Goal: Information Seeking & Learning: Stay updated

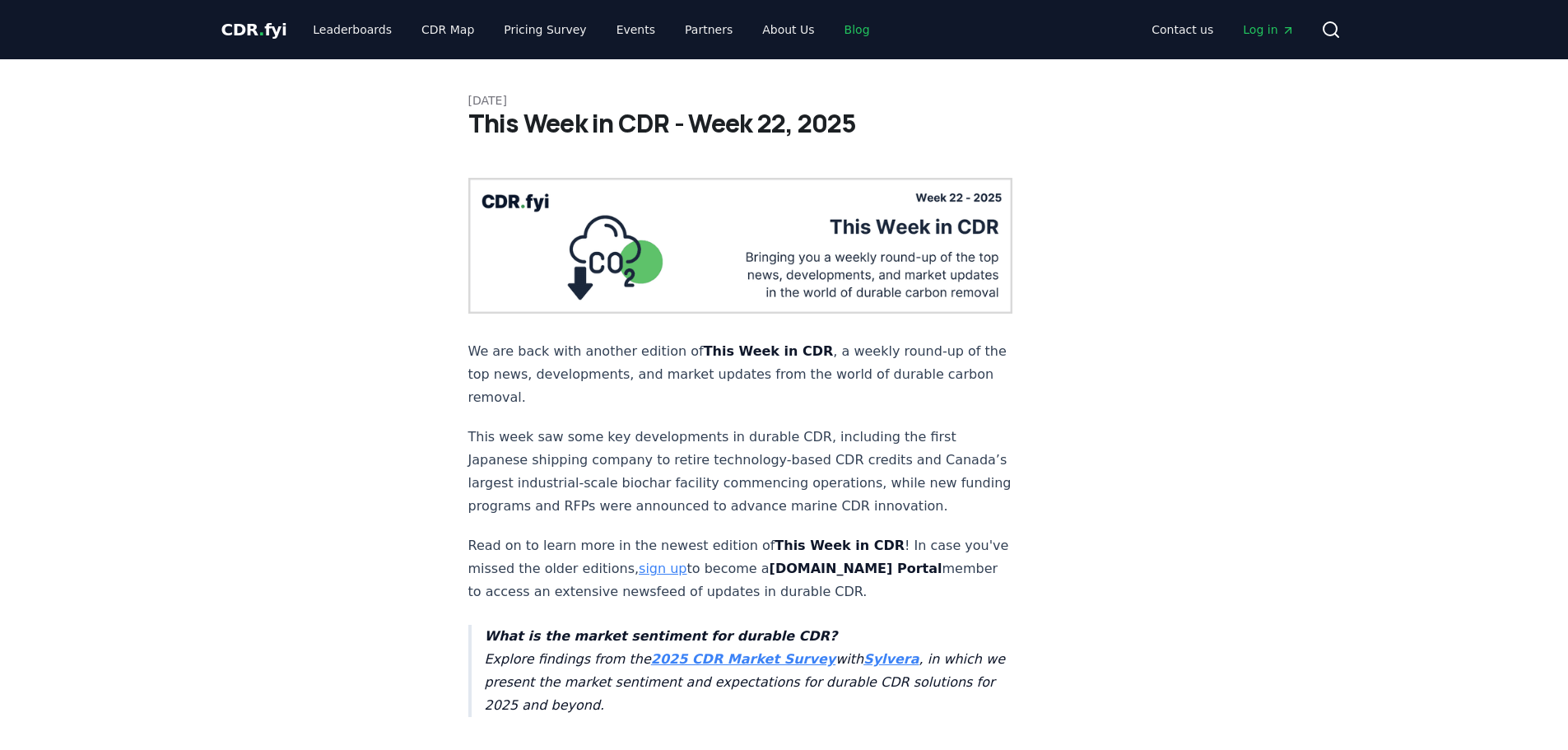
click at [831, 32] on link "Blog" at bounding box center [857, 30] width 52 height 30
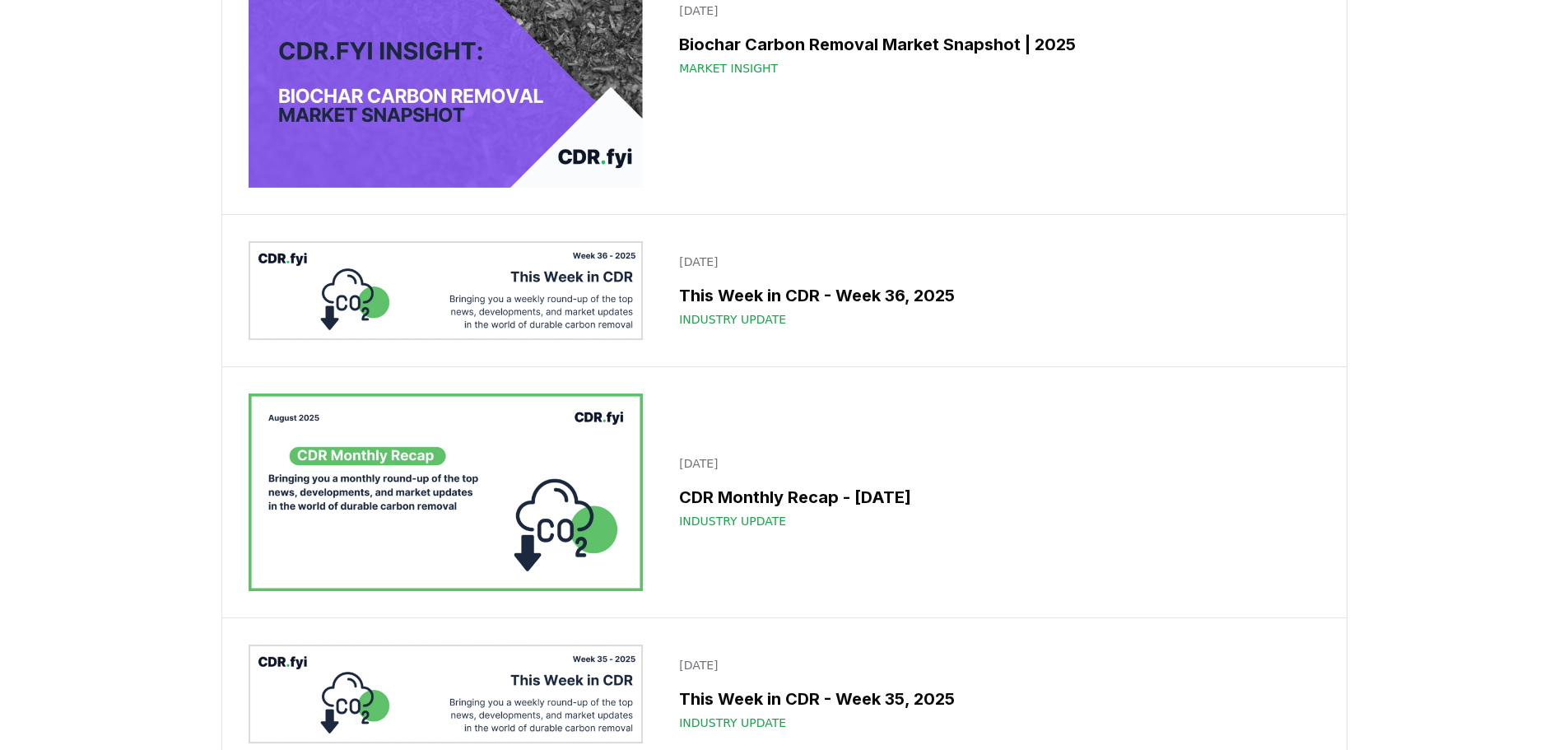
scroll to position [1482, 0]
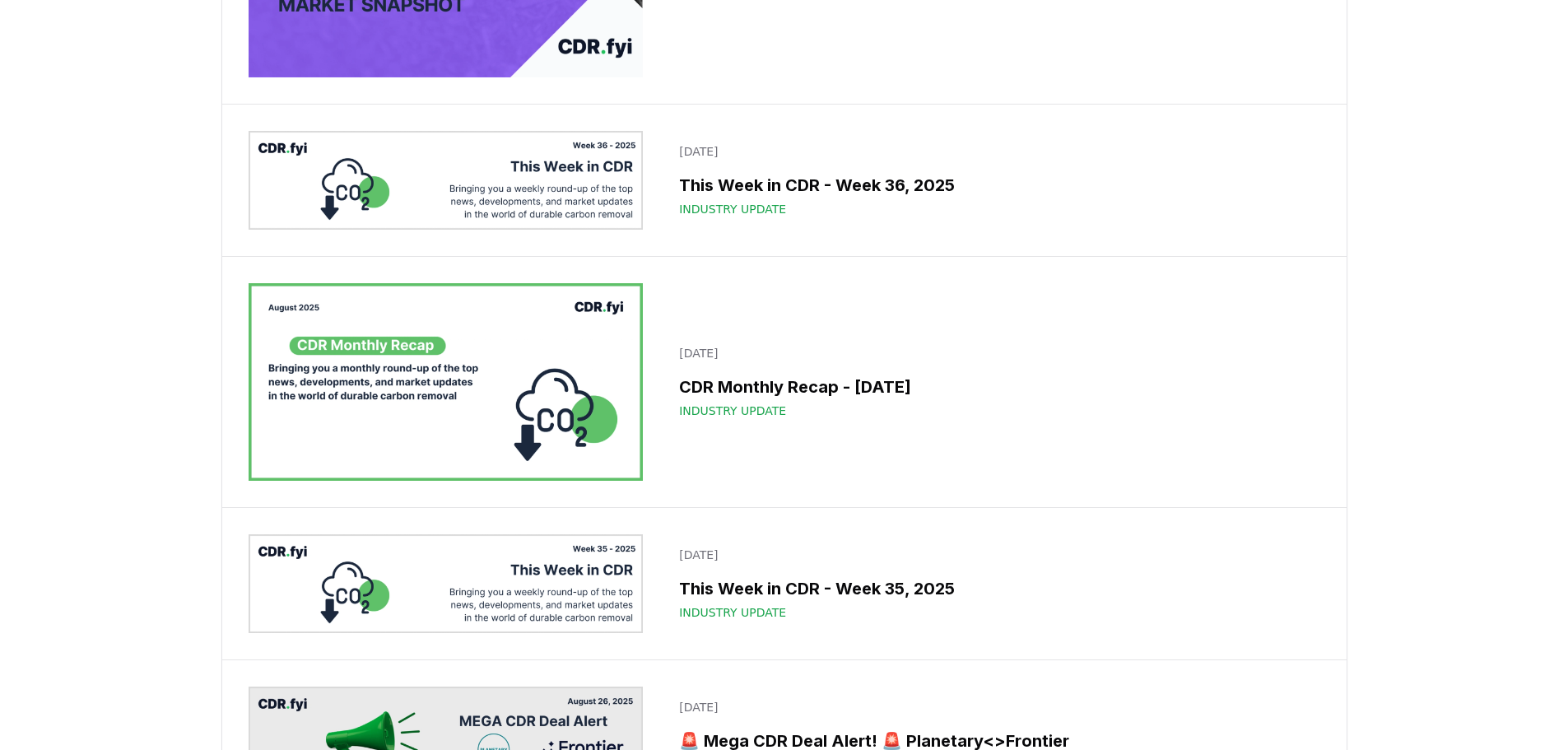
click at [369, 363] on img at bounding box center [447, 381] width 395 height 198
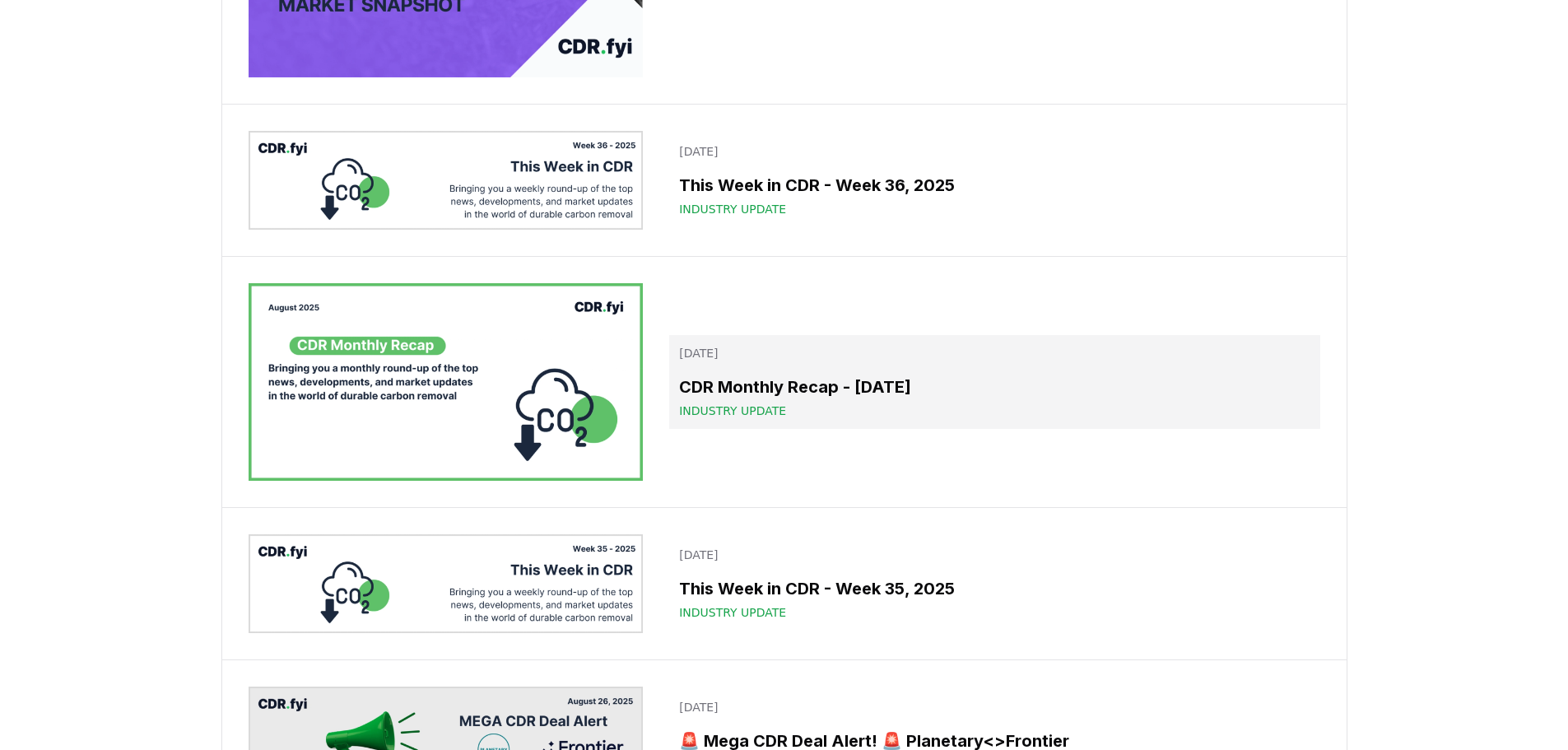
click at [788, 413] on div "Industry Update" at bounding box center [994, 411] width 630 height 17
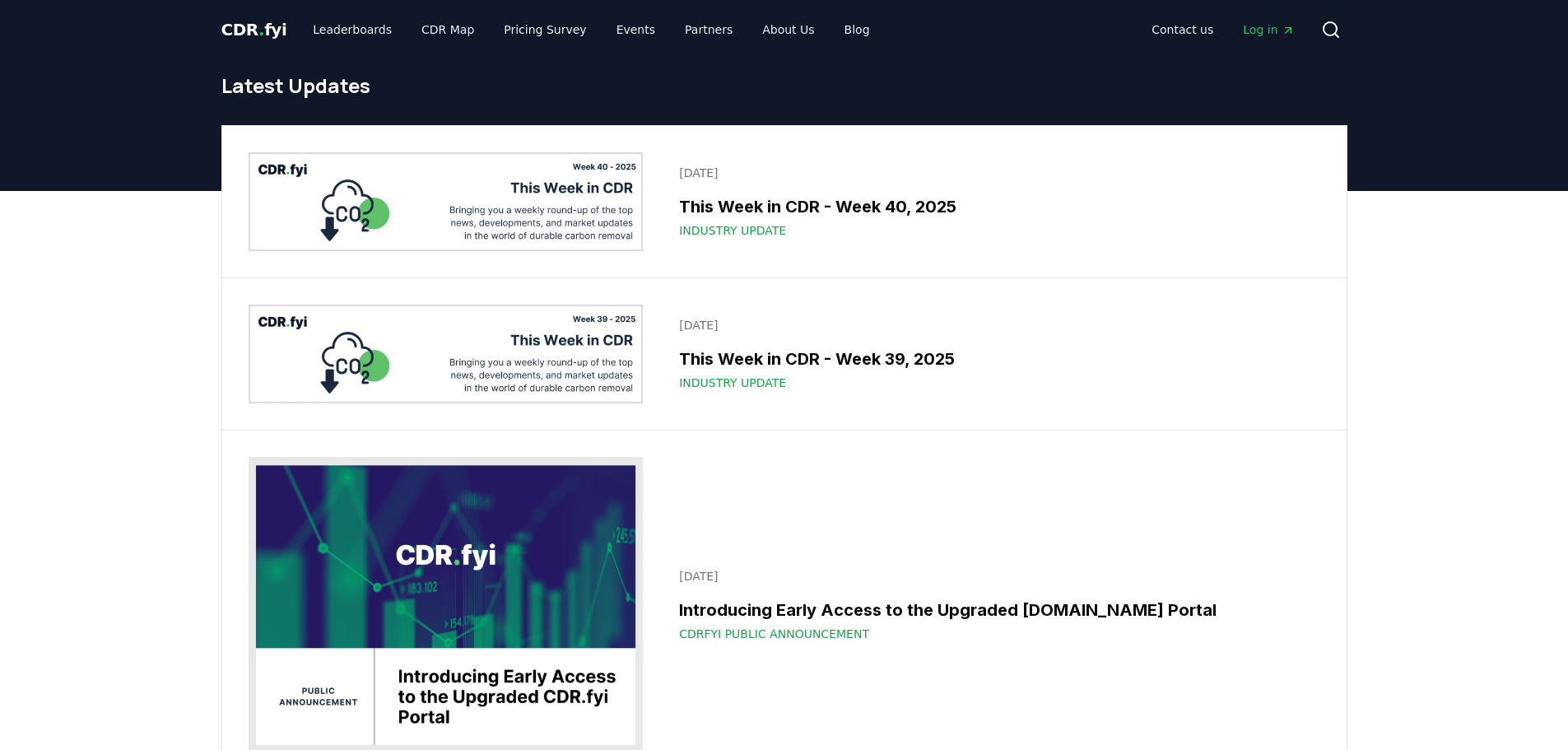
scroll to position [1482, 0]
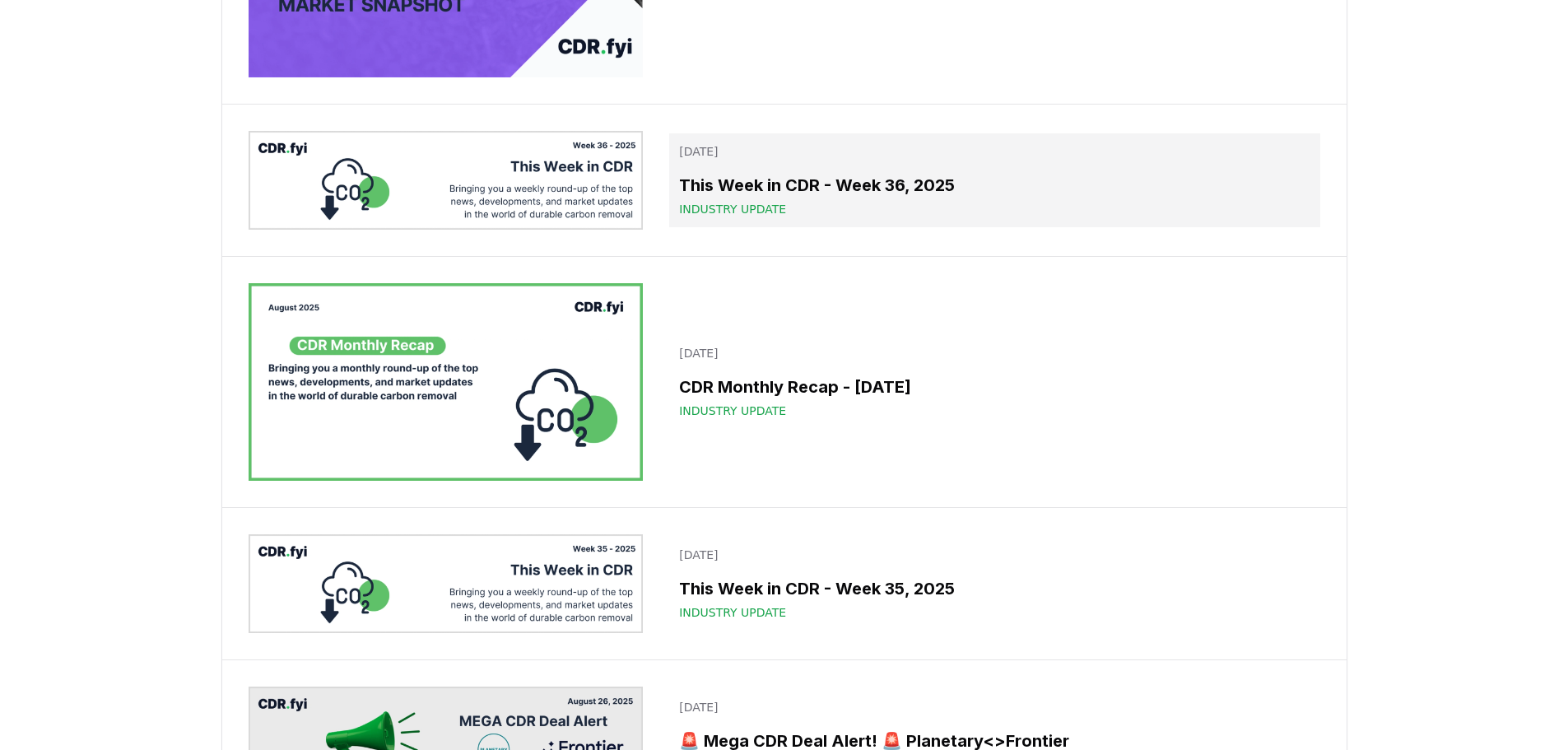
click at [756, 184] on h3 "This Week in CDR - Week 36, 2025" at bounding box center [994, 185] width 630 height 25
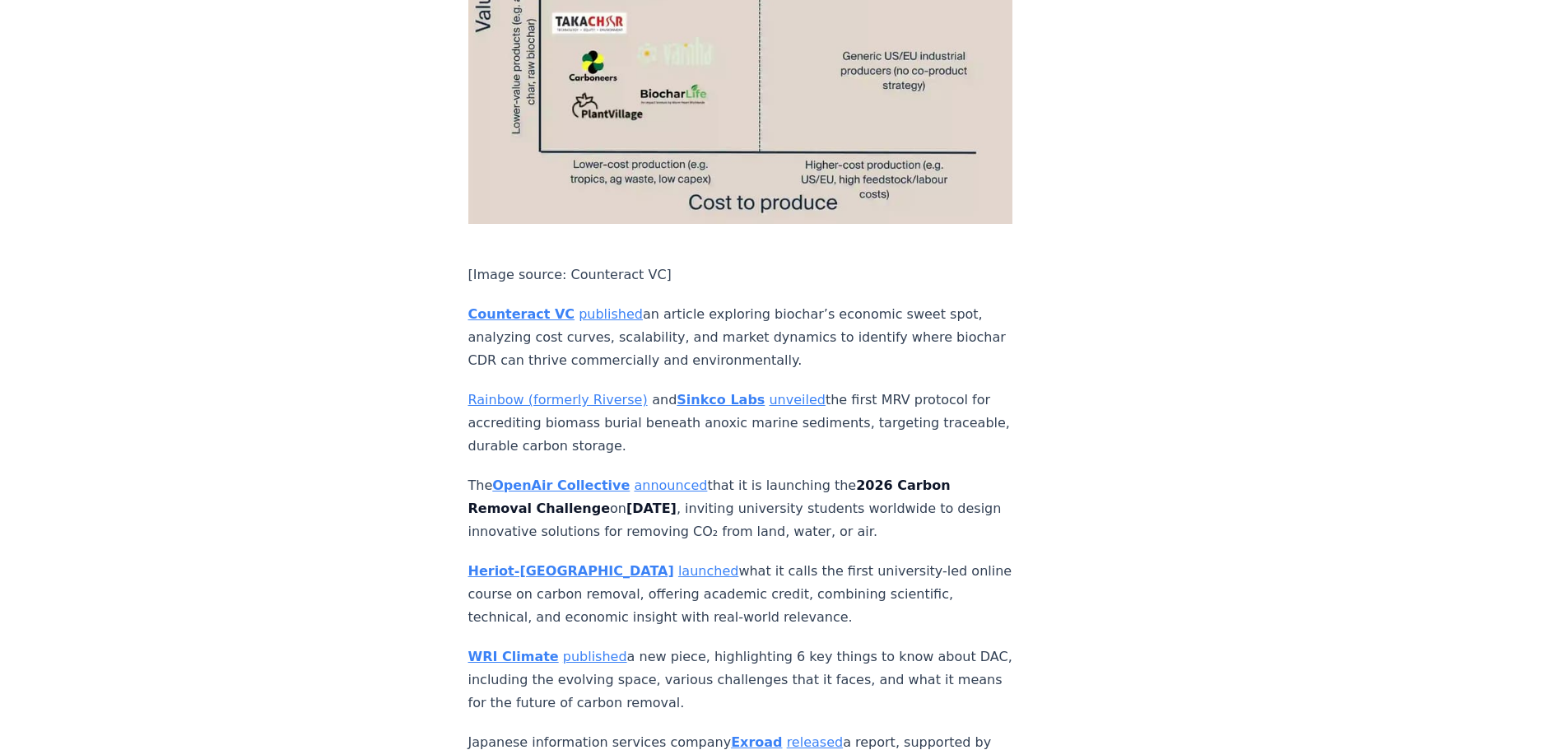
scroll to position [4609, 0]
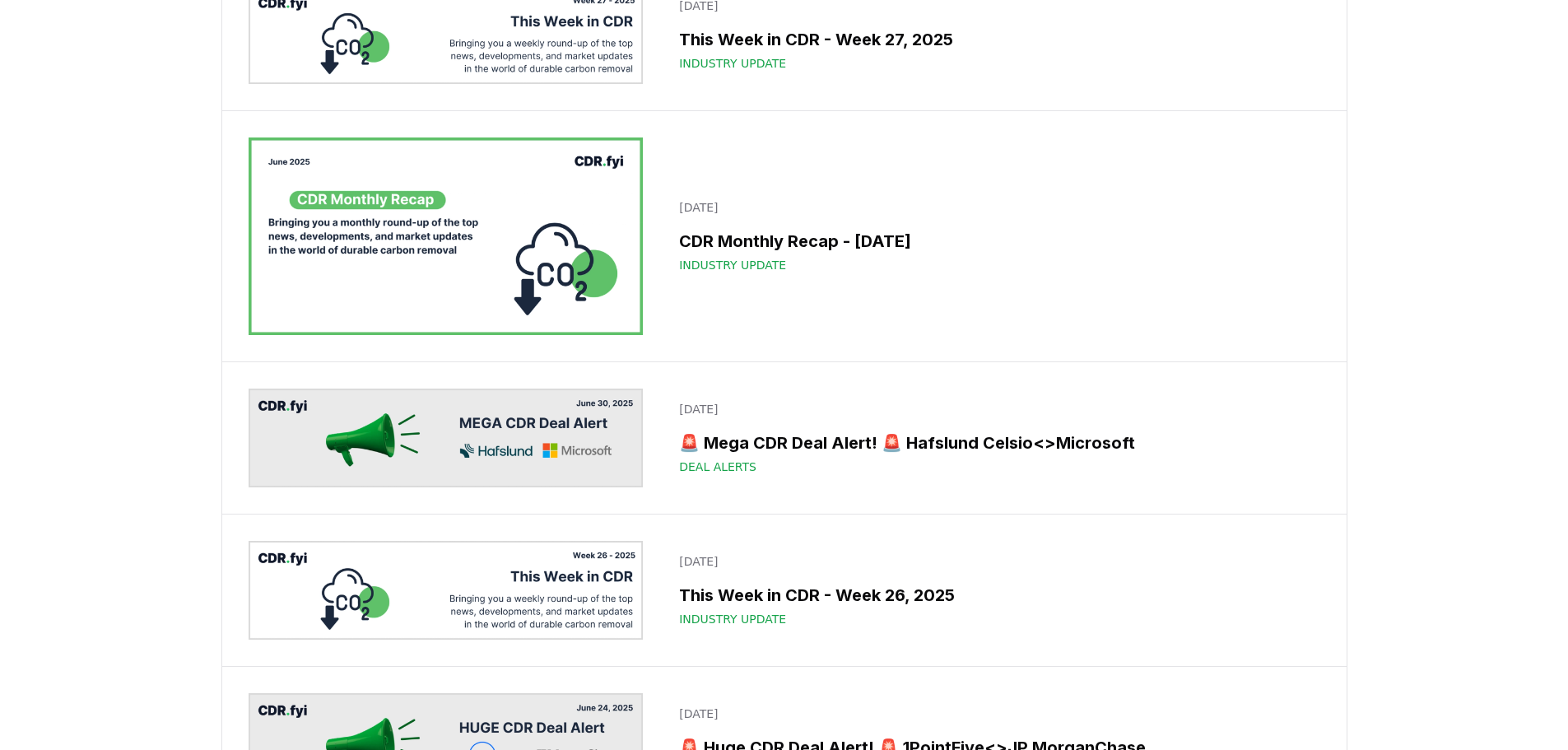
scroll to position [1482, 0]
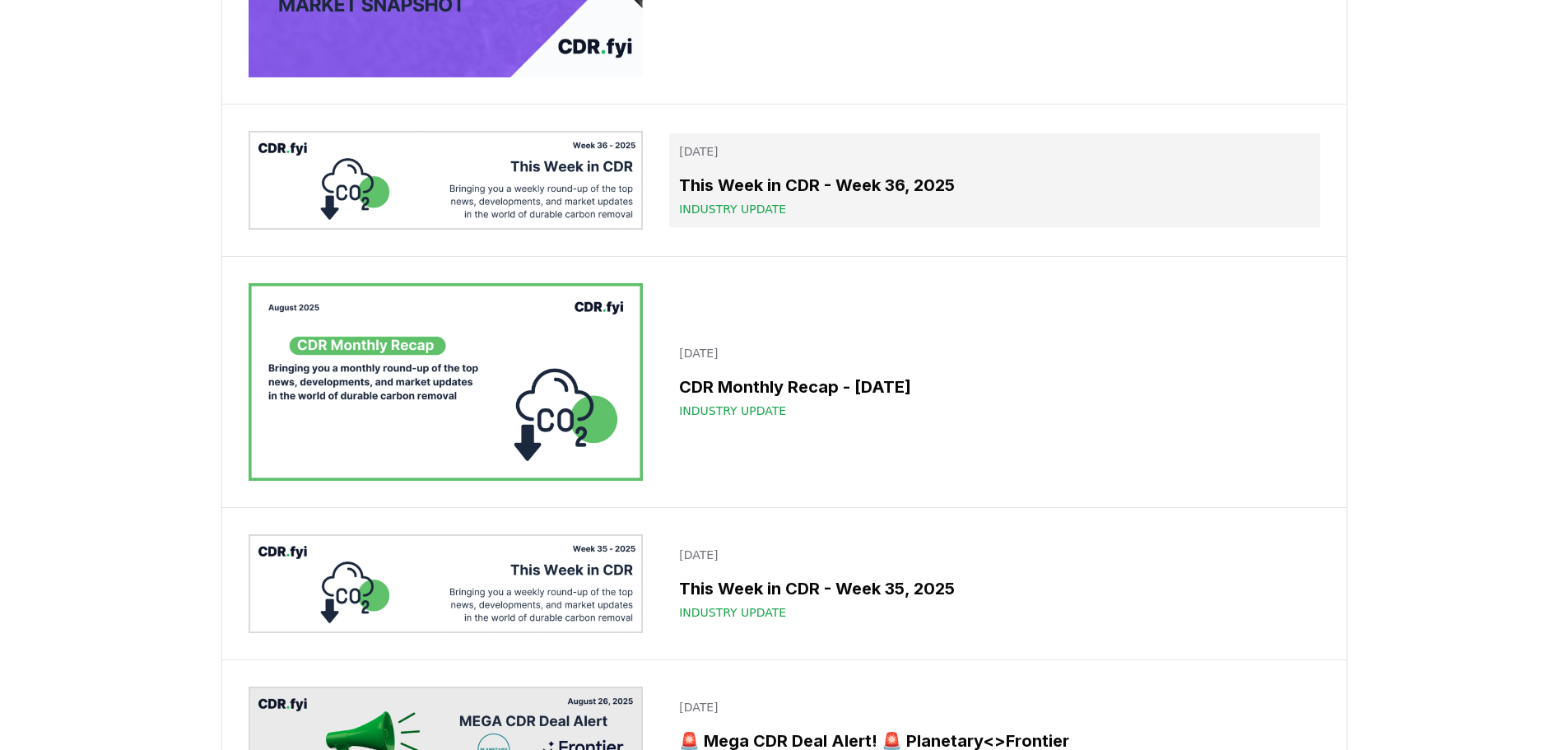
click at [774, 179] on h3 "This Week in CDR - Week 36, 2025" at bounding box center [994, 185] width 630 height 25
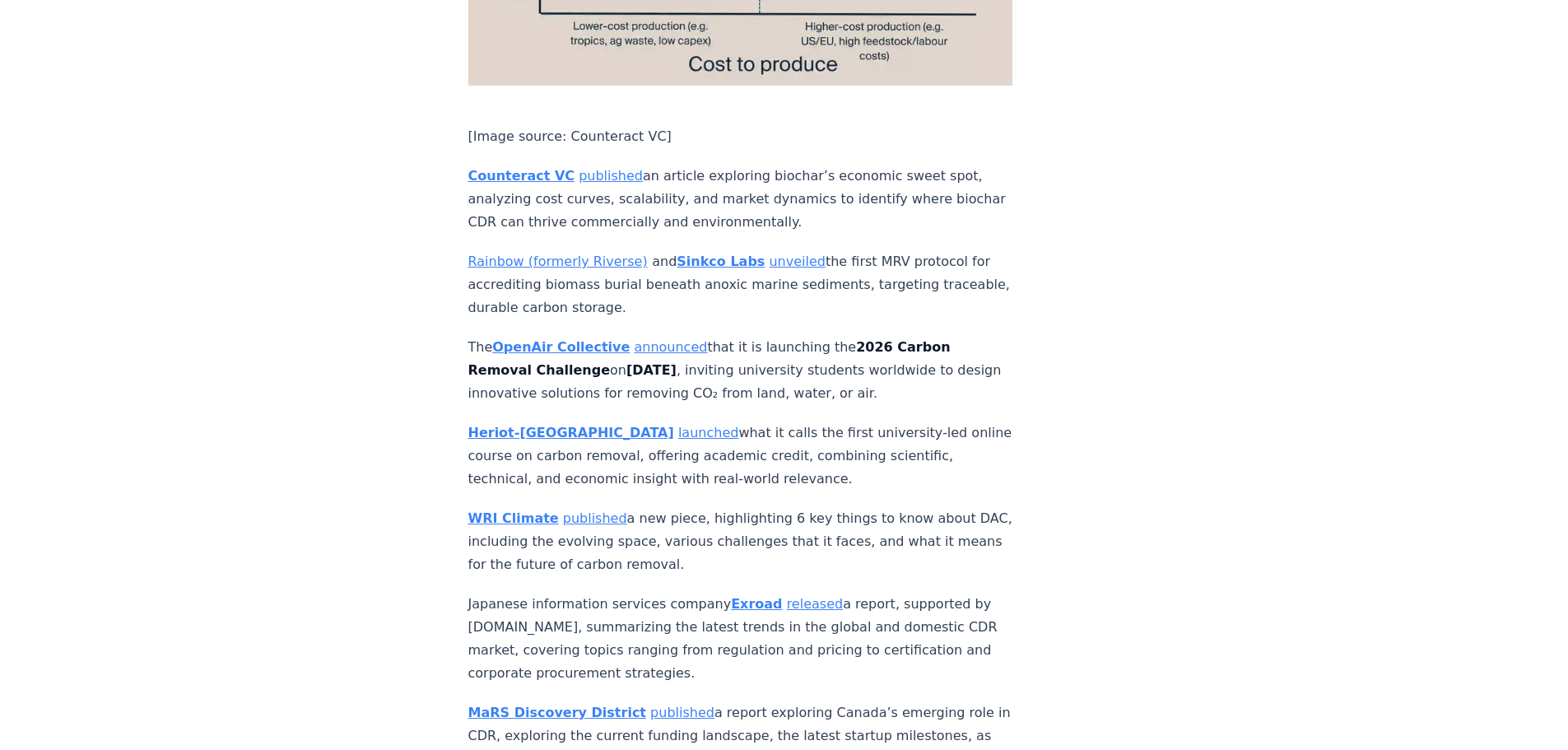
scroll to position [4745, 0]
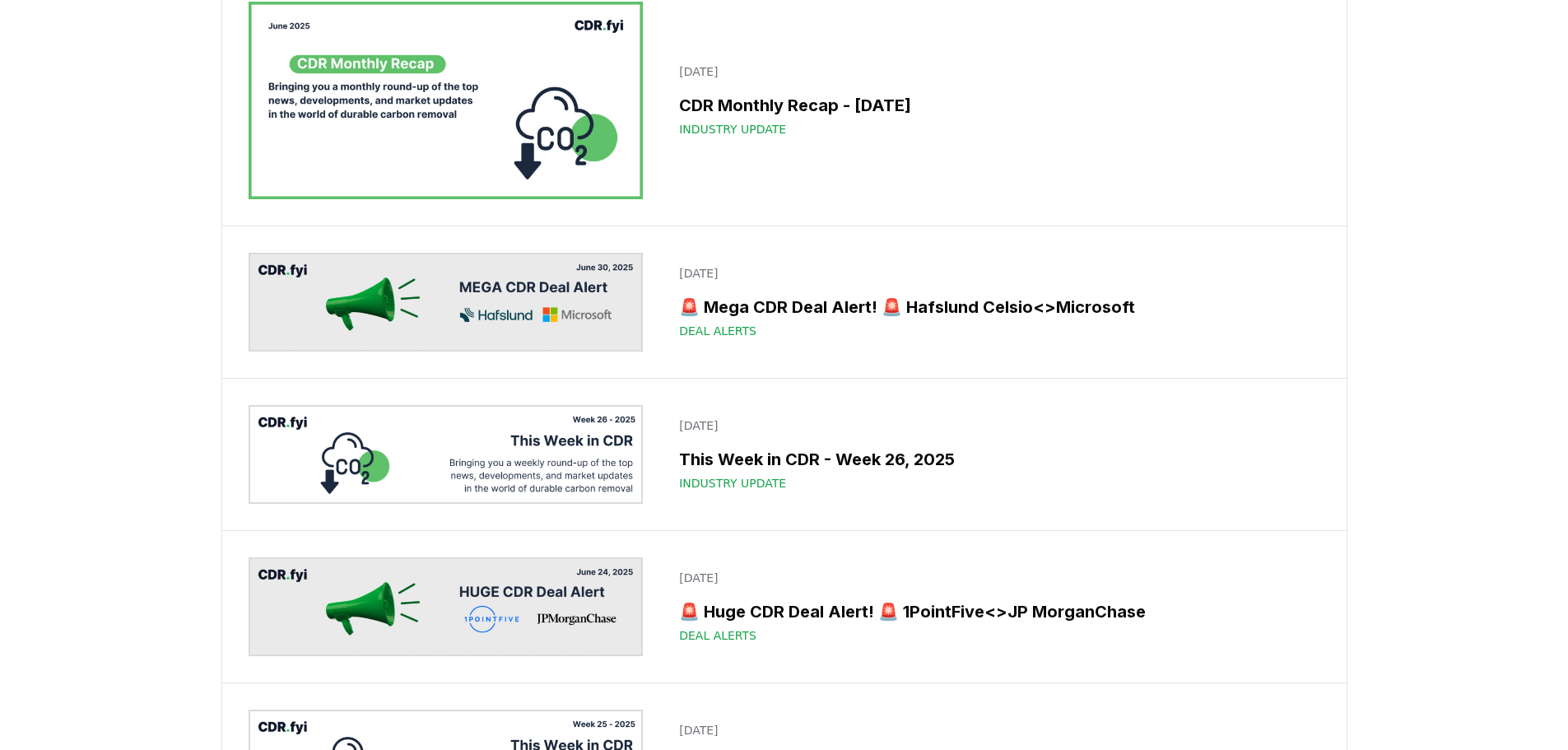
scroll to position [1482, 0]
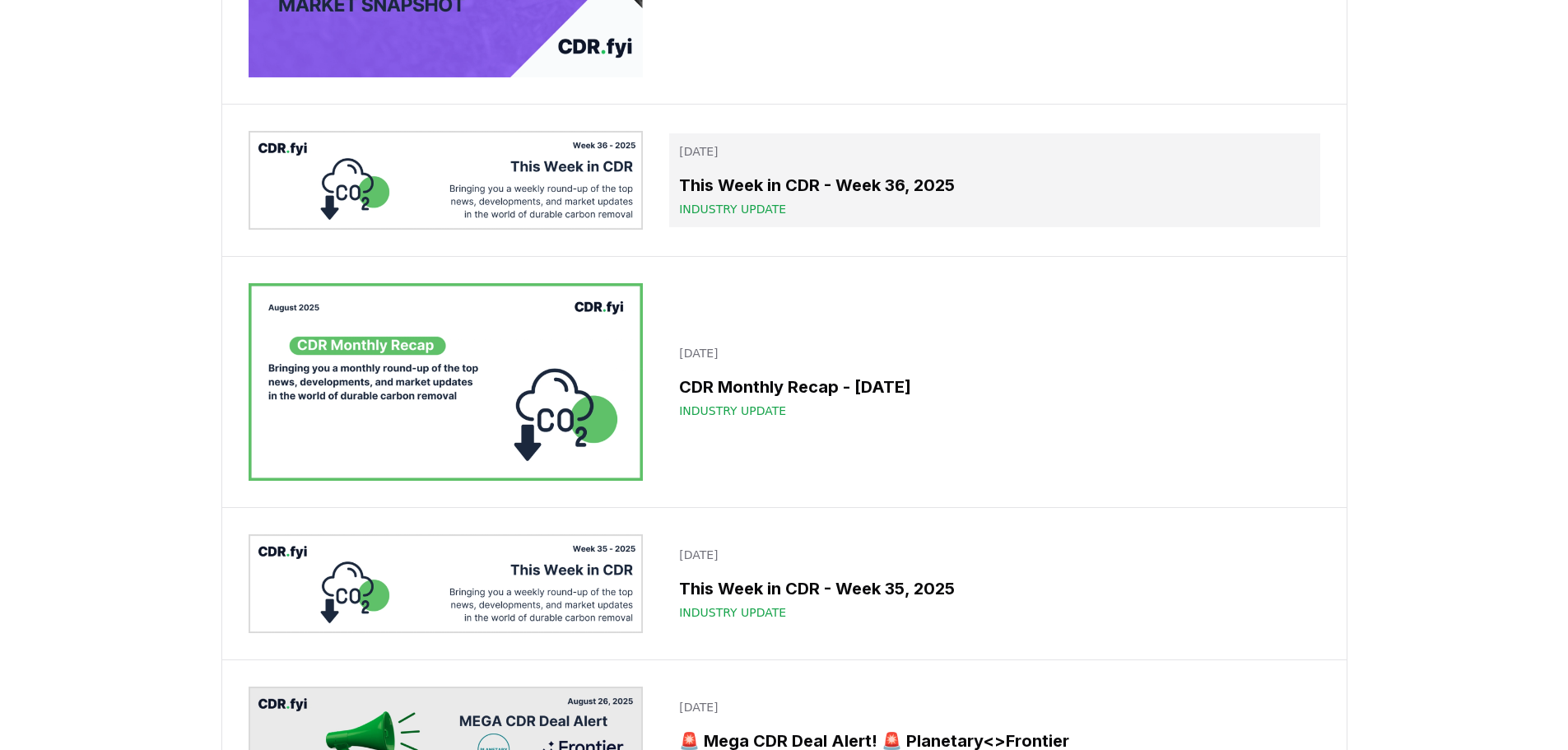
click at [796, 195] on h3 "This Week in CDR - Week 36, 2025" at bounding box center [994, 185] width 630 height 25
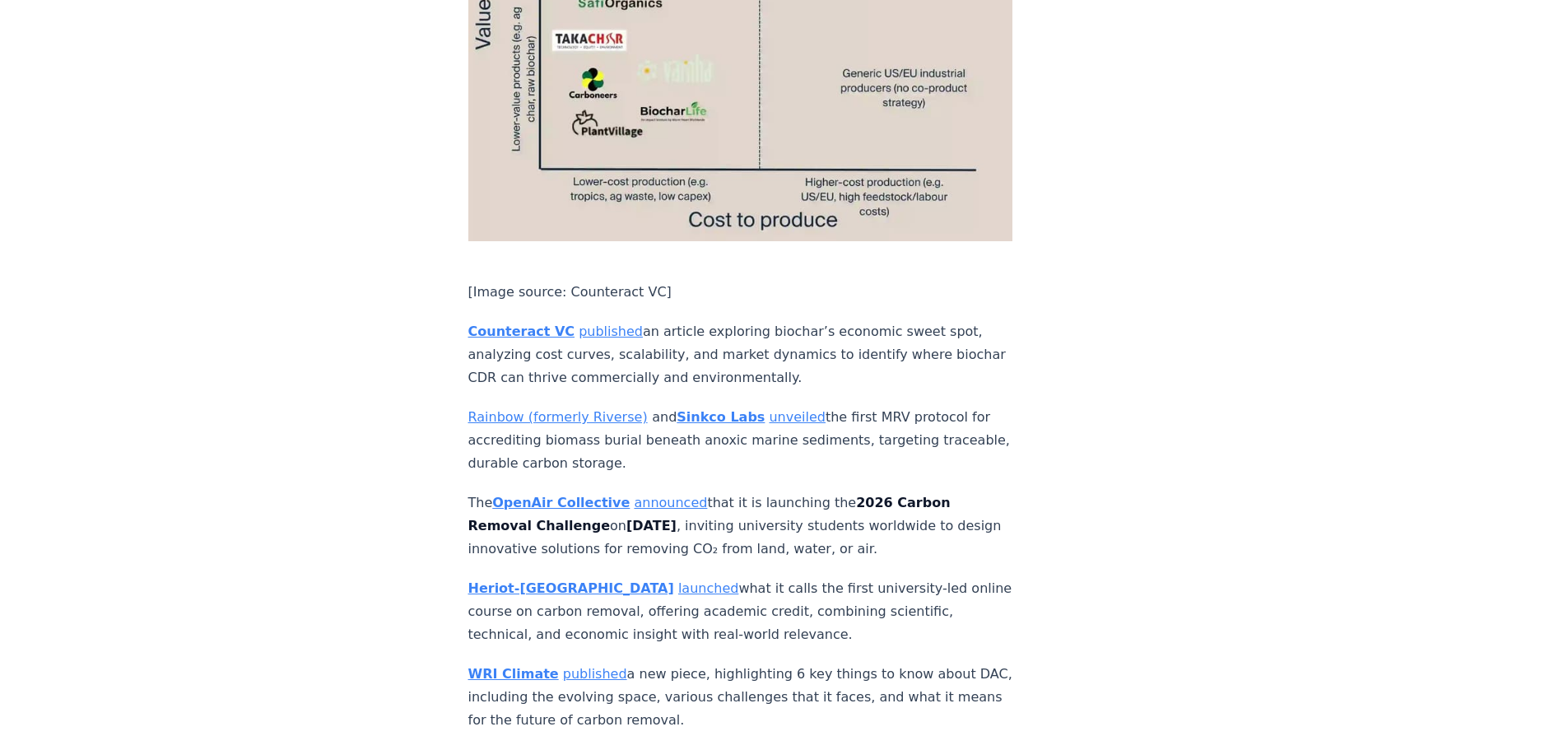
scroll to position [4445, 0]
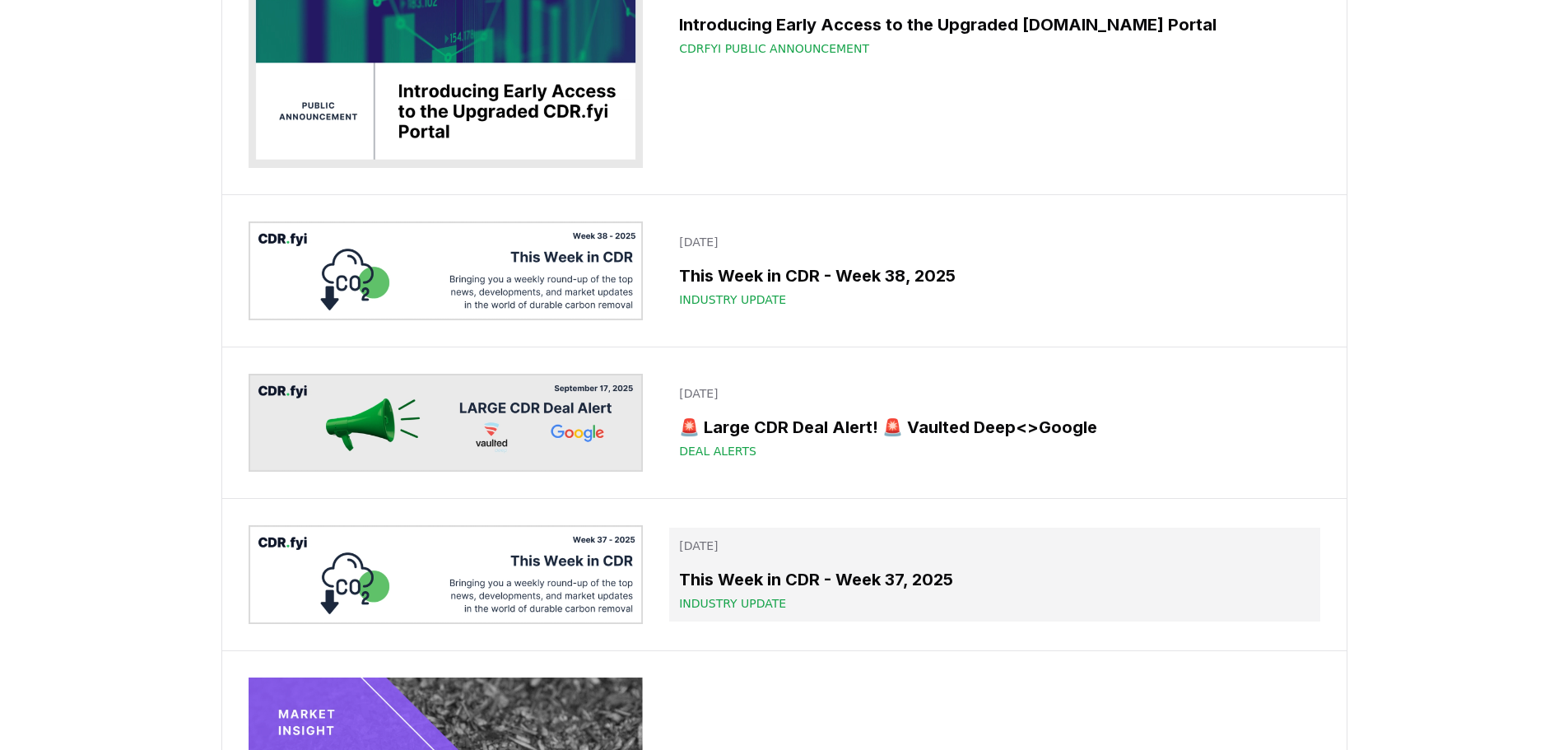
scroll to position [576, 0]
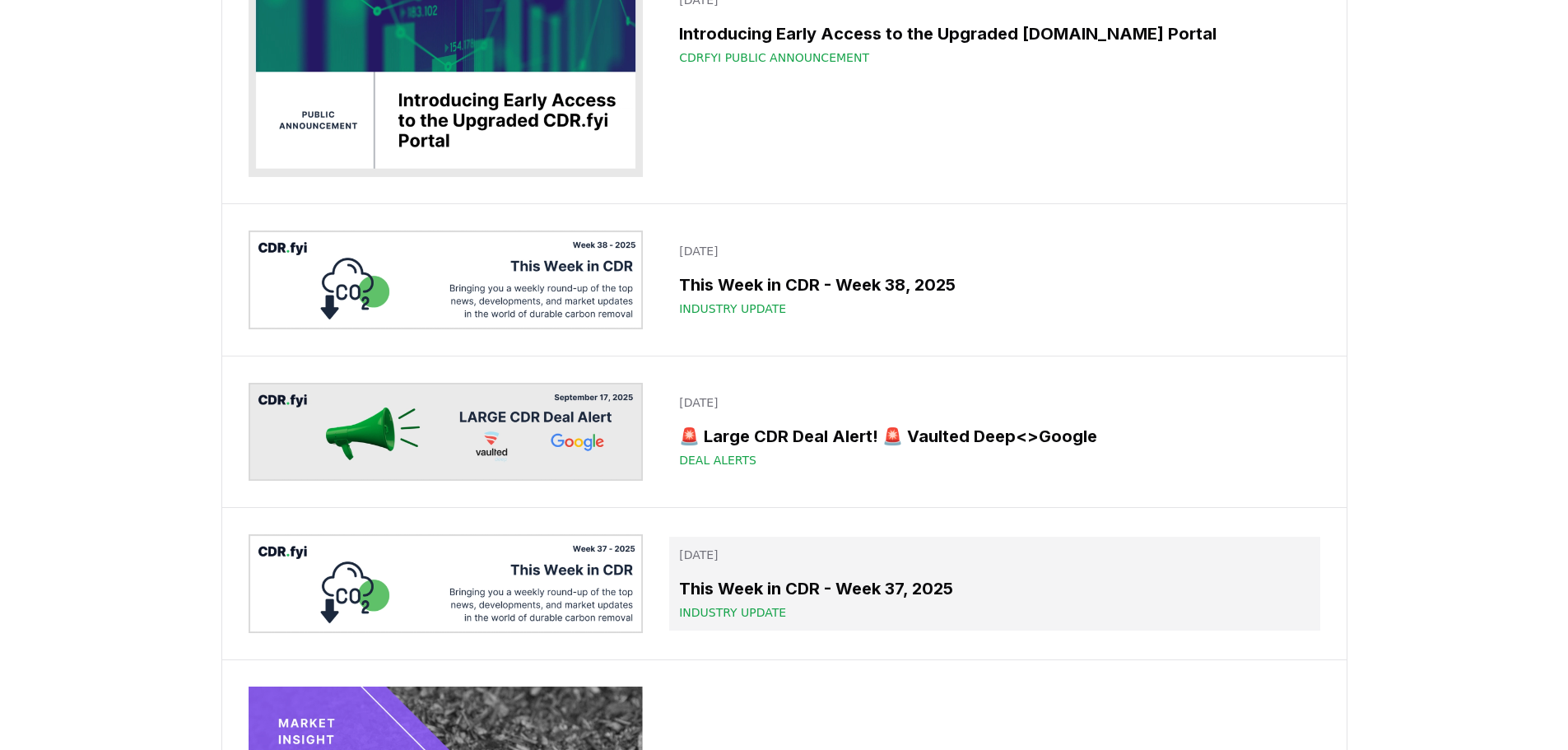
click at [762, 589] on h3 "This Week in CDR - Week 37, 2025" at bounding box center [994, 589] width 630 height 25
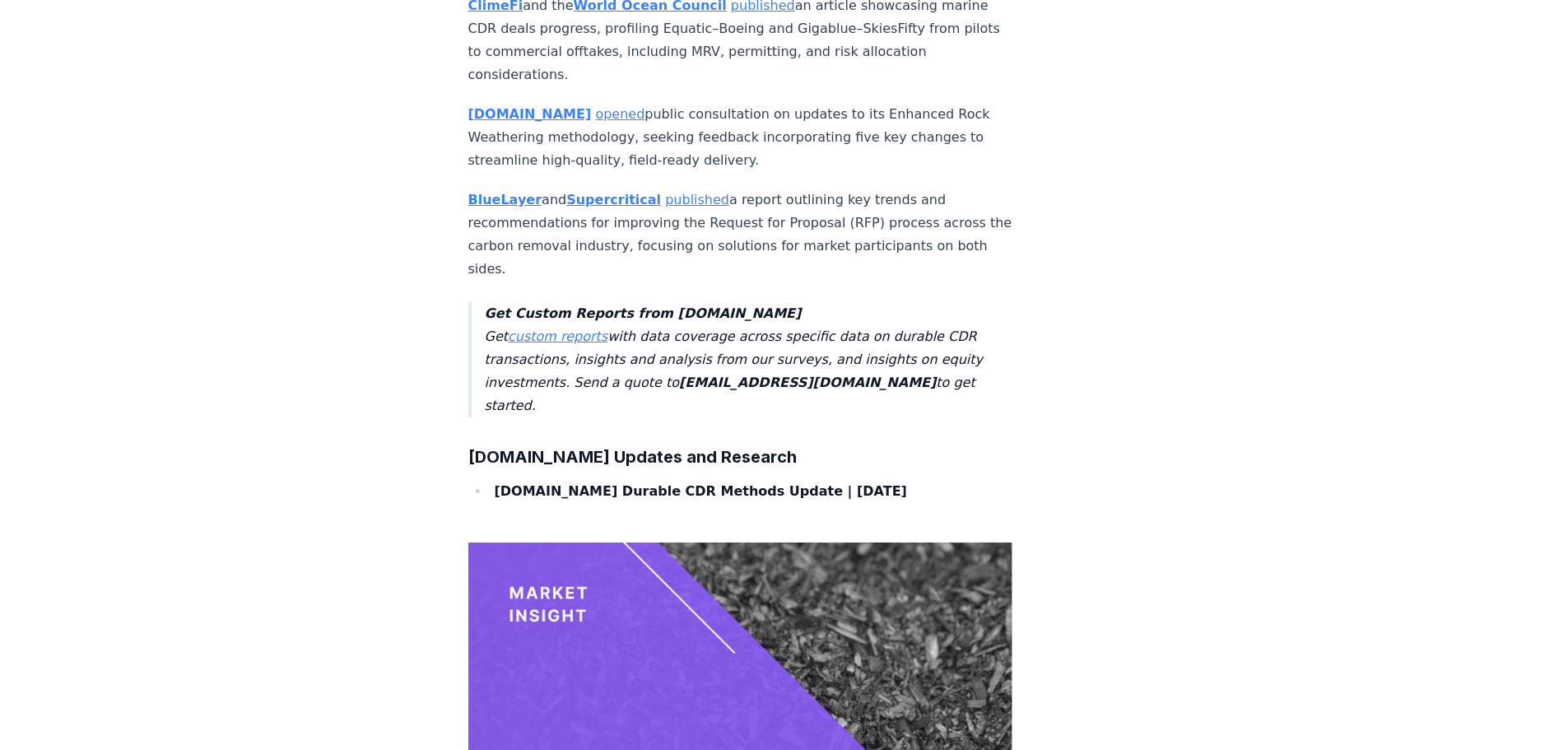
scroll to position [5537, 0]
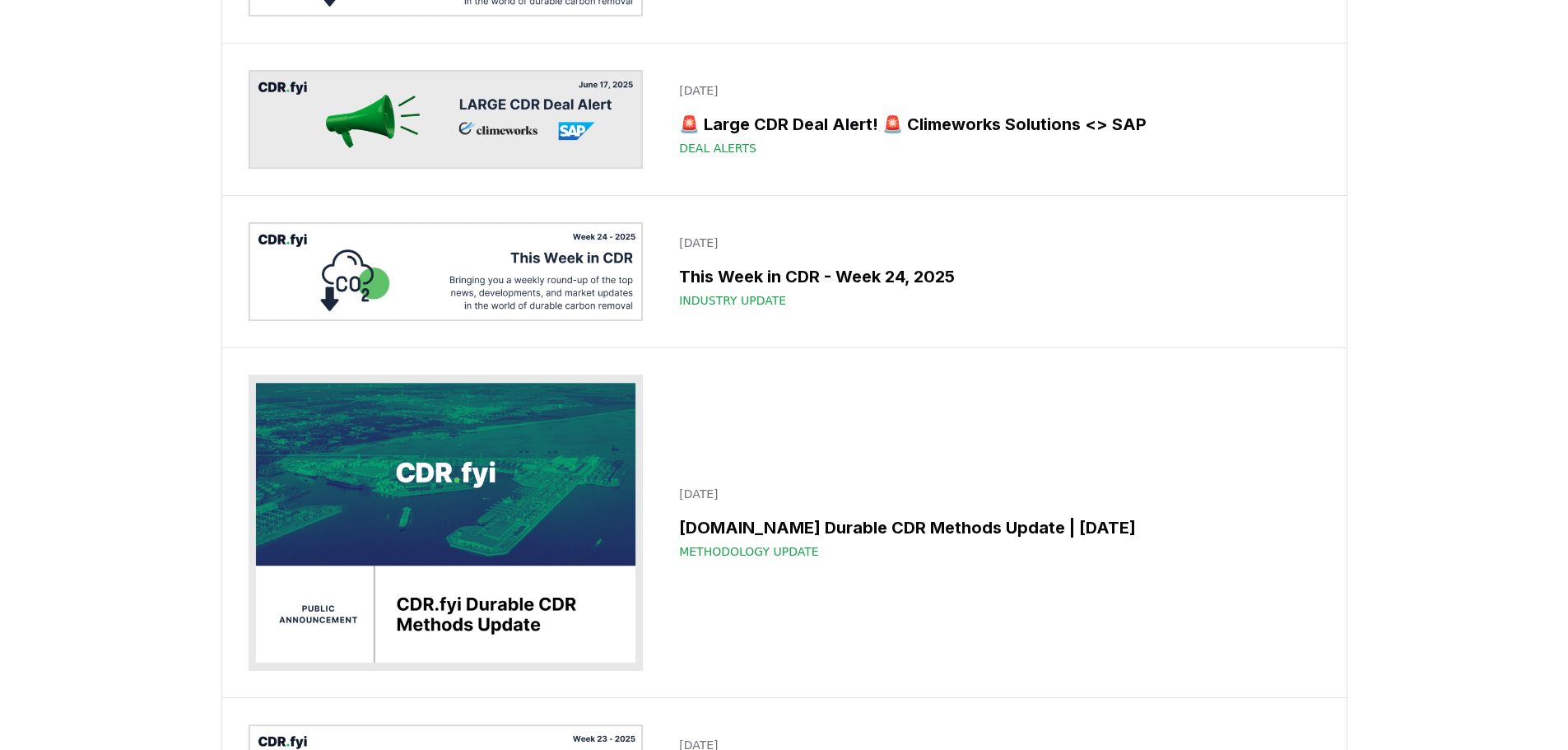
scroll to position [576, 0]
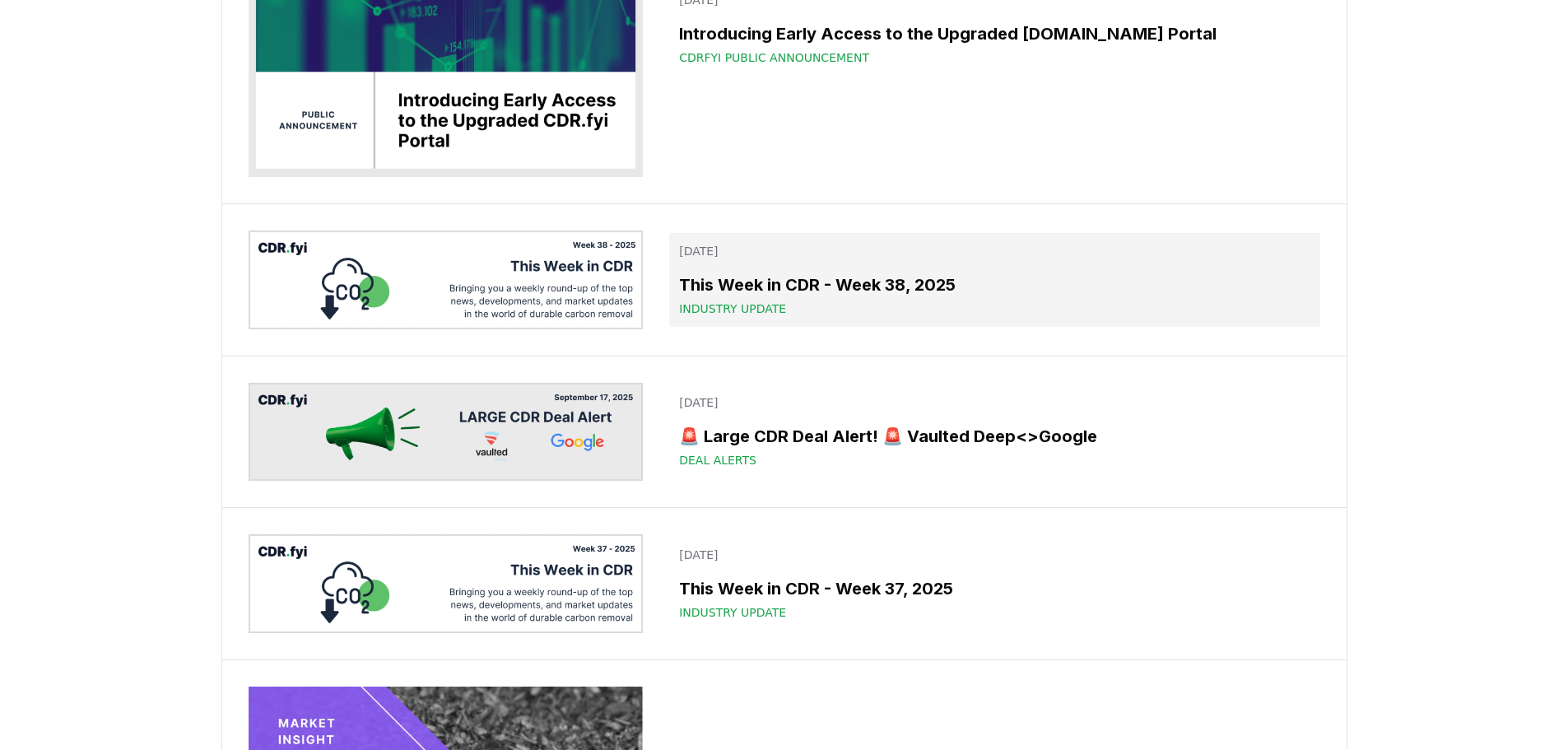
click at [749, 286] on h3 "This Week in CDR - Week 38, 2025" at bounding box center [994, 284] width 630 height 25
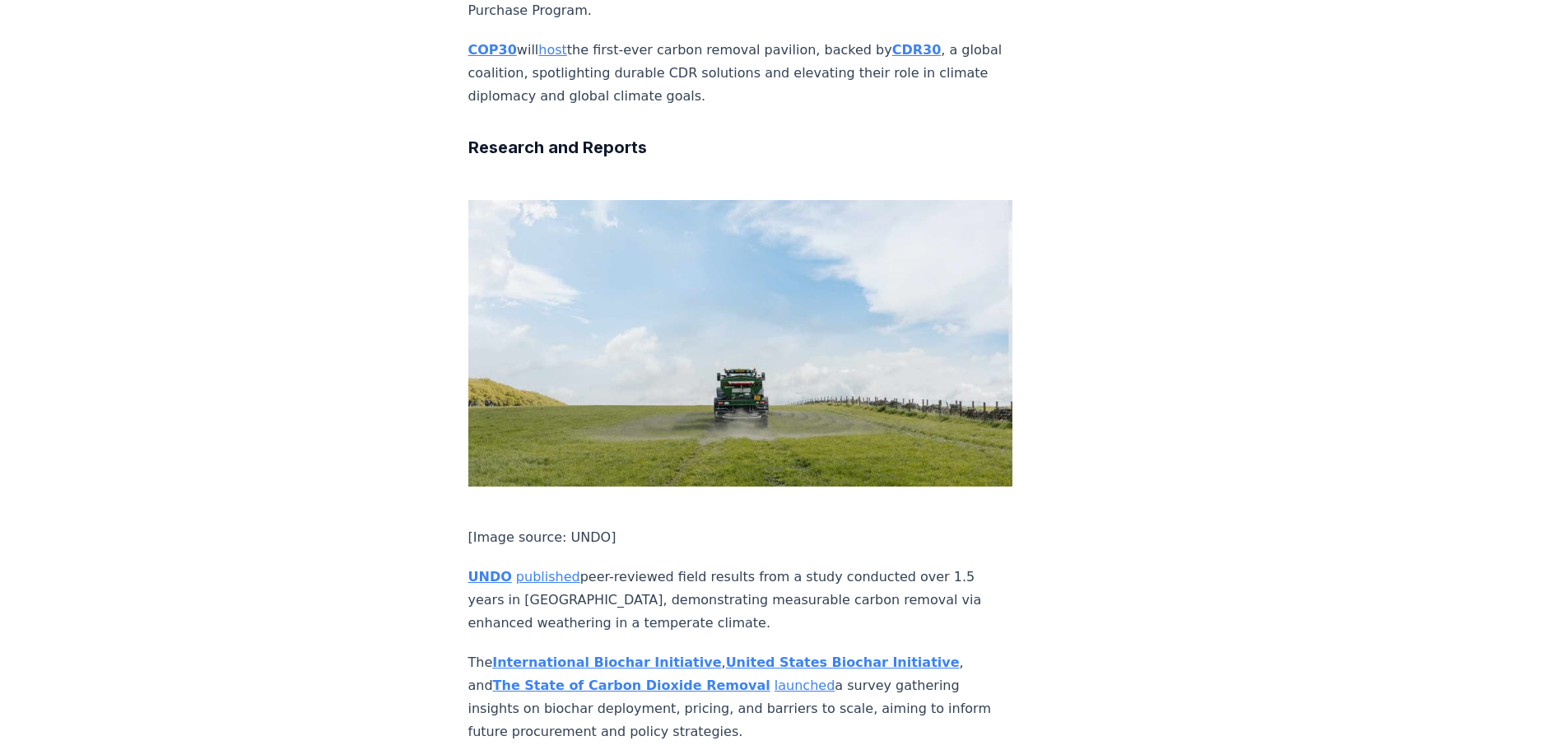
scroll to position [5163, 0]
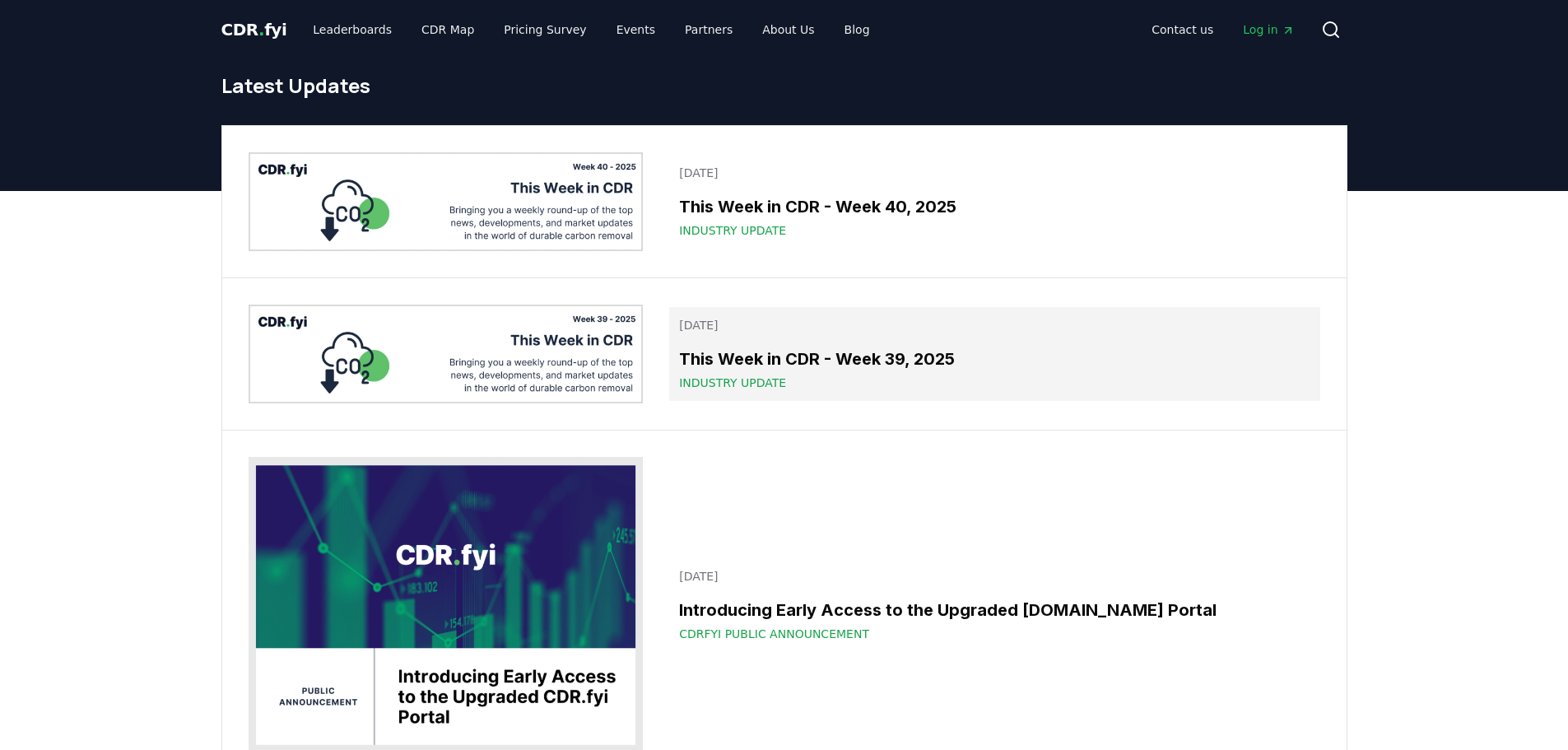
click at [744, 361] on h3 "This Week in CDR - Week 39, 2025" at bounding box center [994, 359] width 630 height 25
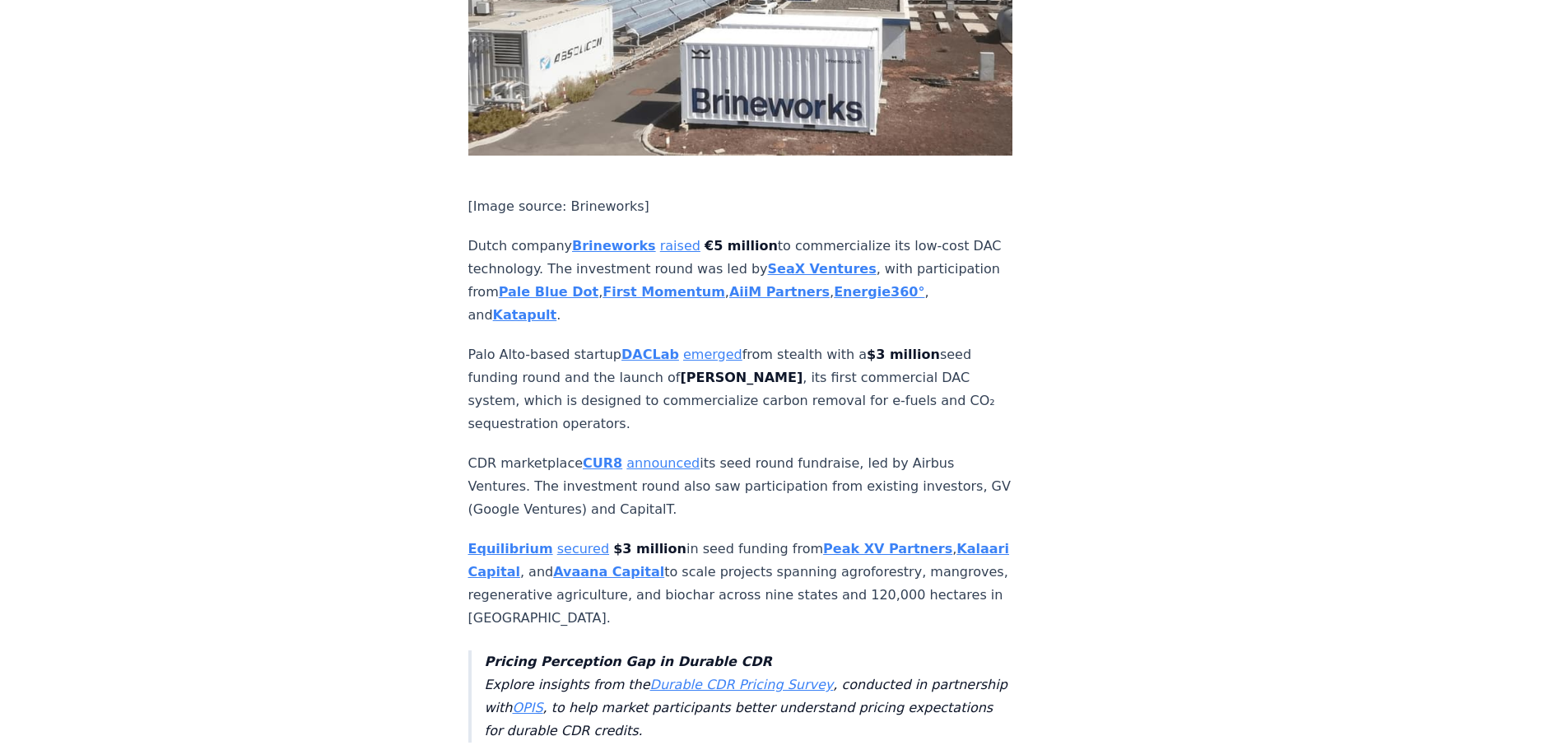
scroll to position [3704, 0]
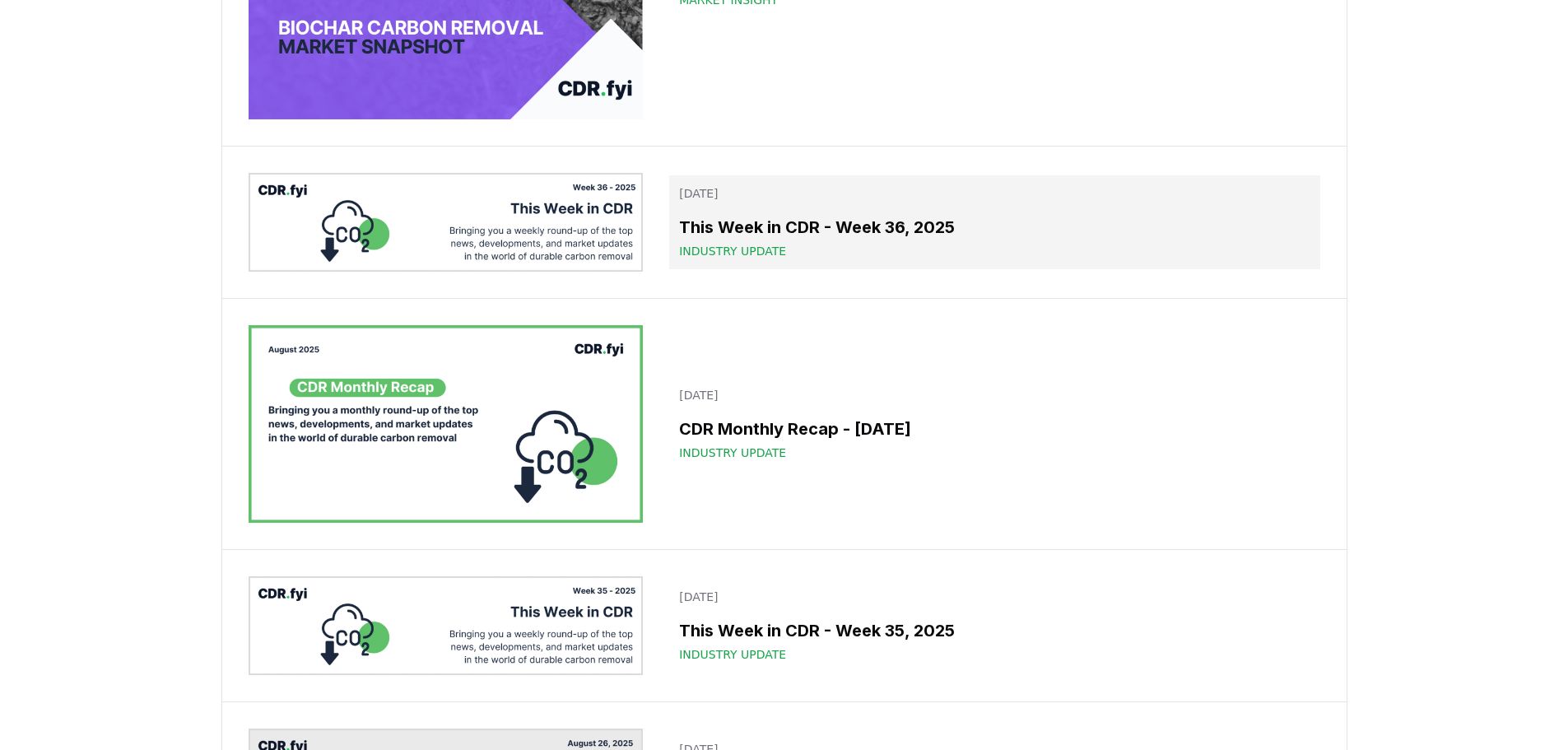
scroll to position [1728, 0]
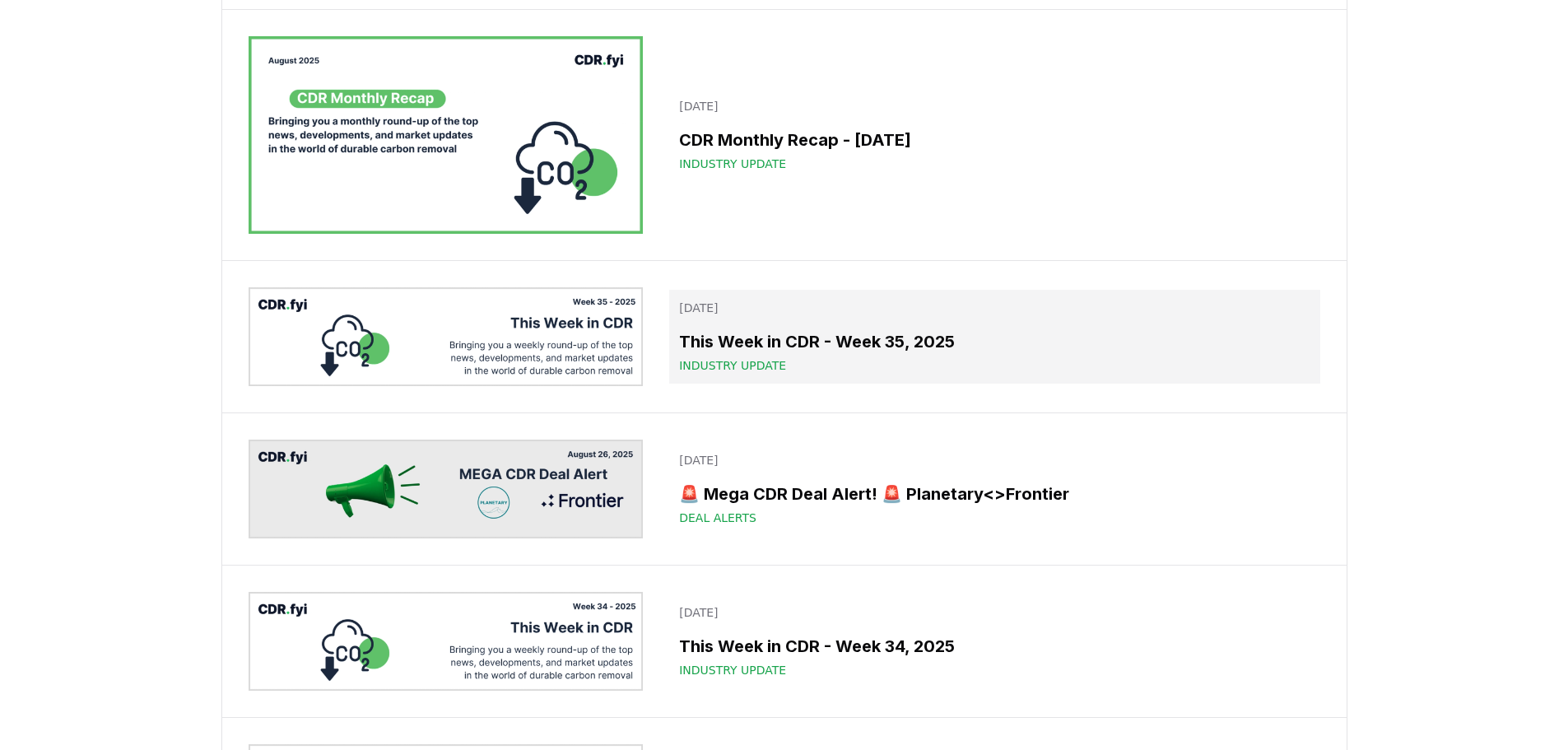
click at [749, 342] on h3 "This Week in CDR - Week 35, 2025" at bounding box center [994, 342] width 630 height 25
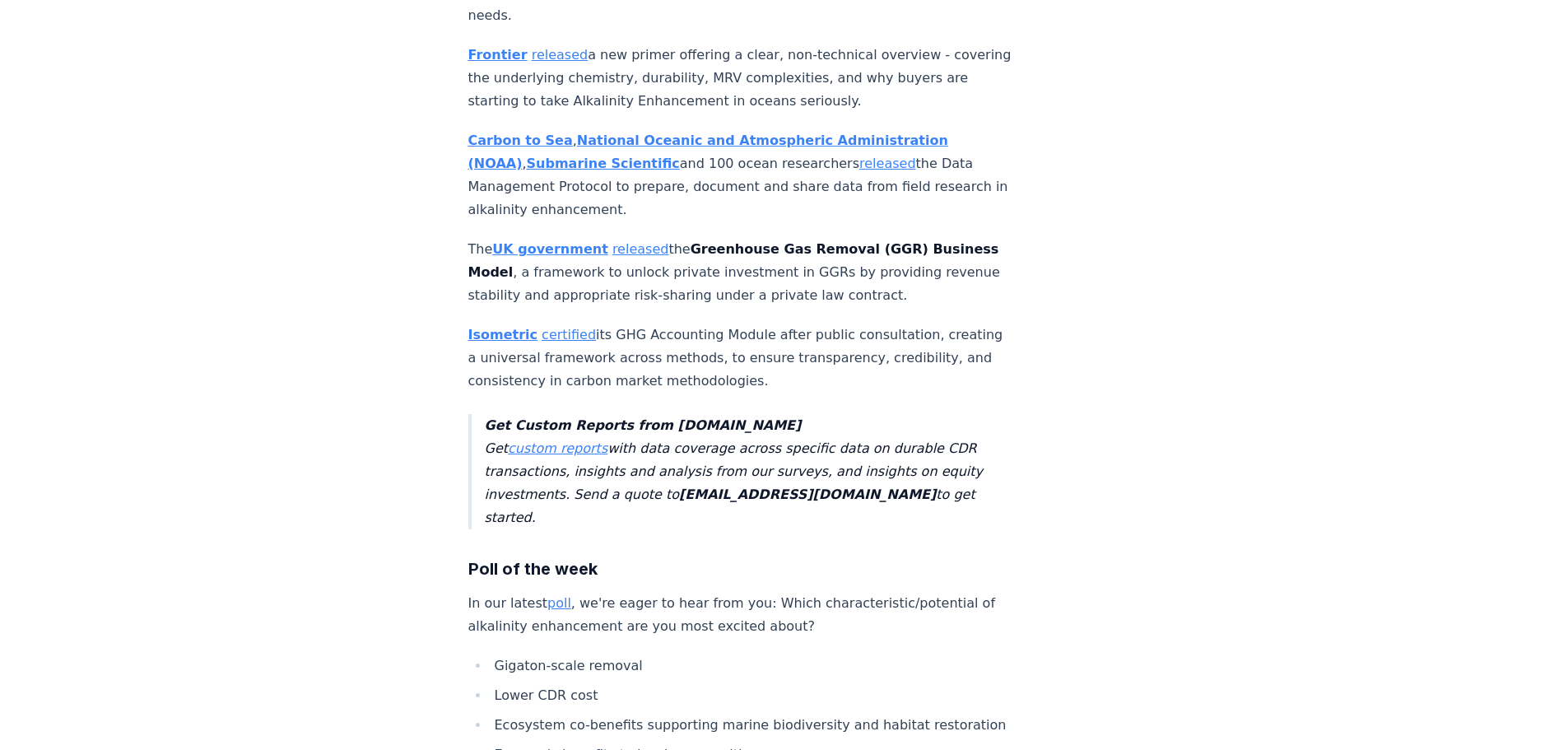
scroll to position [4609, 0]
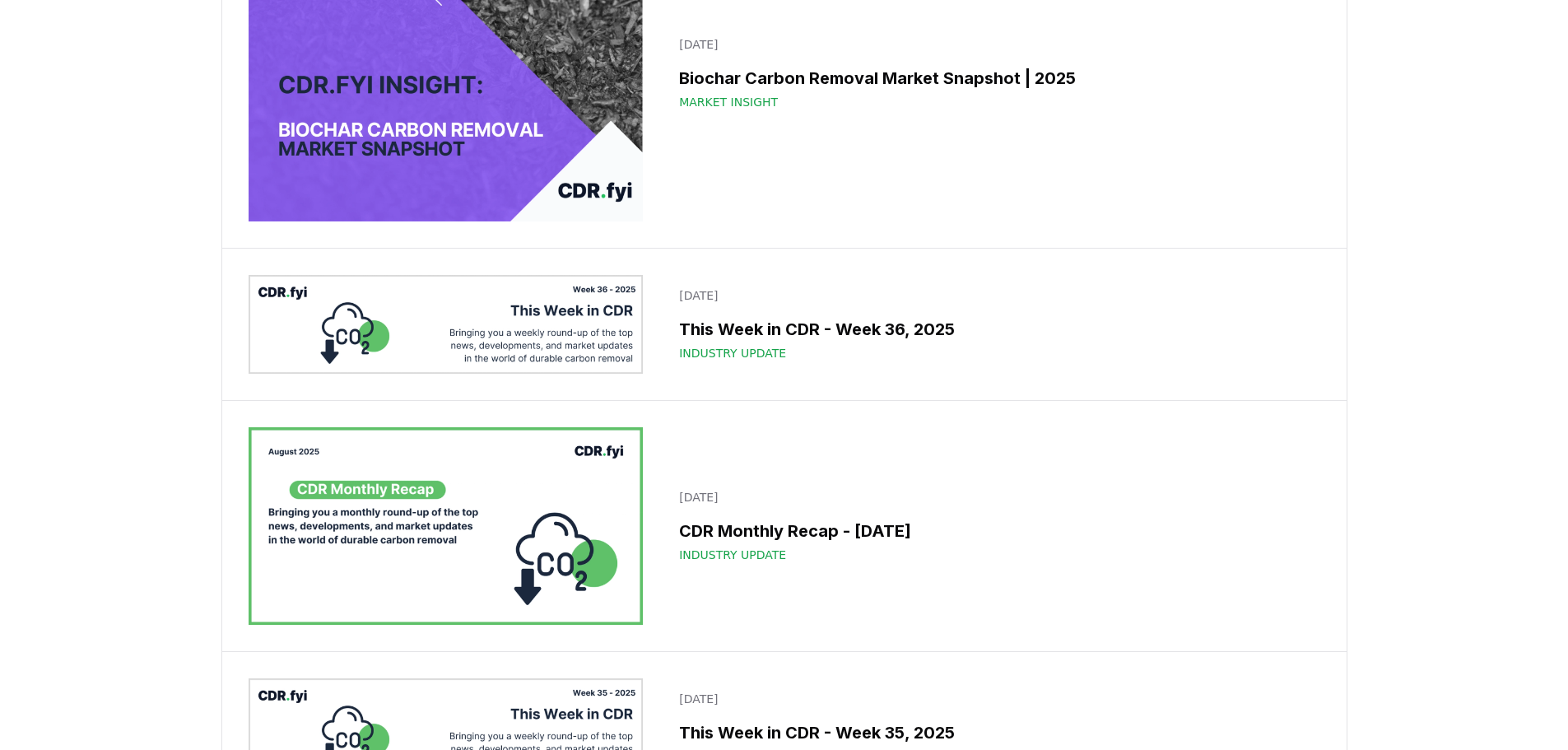
scroll to position [987, 0]
